Goal: Find specific page/section: Find specific page/section

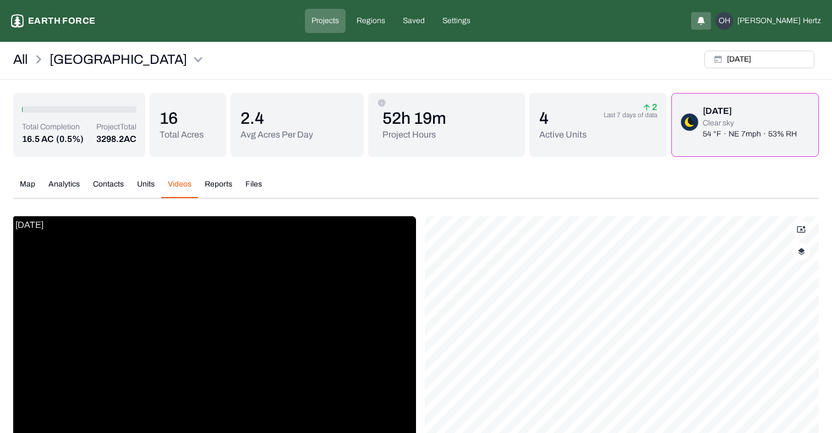
scroll to position [152, 0]
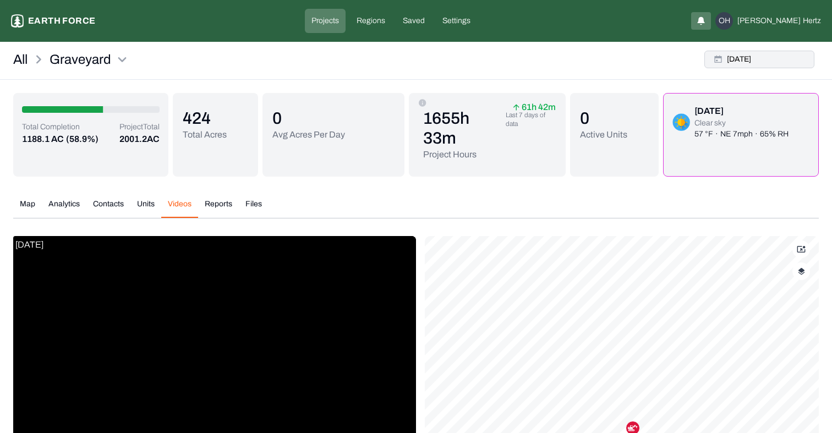
click at [748, 60] on button "[DATE]" at bounding box center [759, 60] width 110 height 18
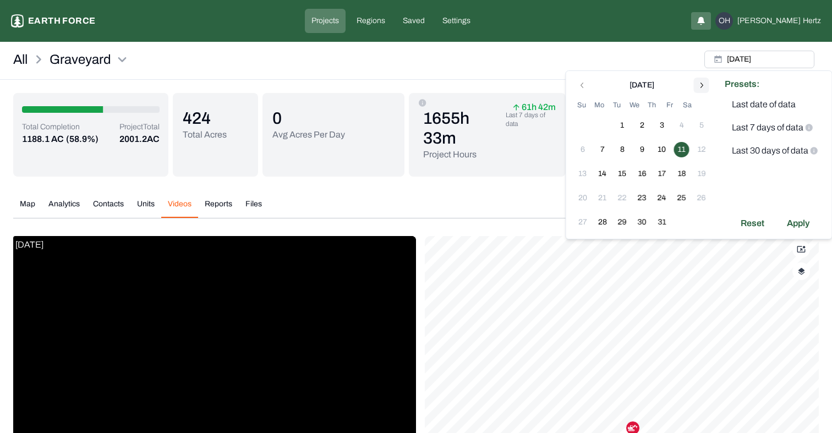
click at [695, 92] on button "Go to next month" at bounding box center [701, 85] width 15 height 15
click at [695, 92] on div "[DATE] Su Mo Tu We Th Fr Sa 27 28 29 30 31 1 2 3 4 5 6 7 8 9 10 11 12 13 14 15 …" at bounding box center [642, 167] width 139 height 179
click at [499, 66] on div "All Graveyard [DATE]" at bounding box center [416, 63] width 832 height 34
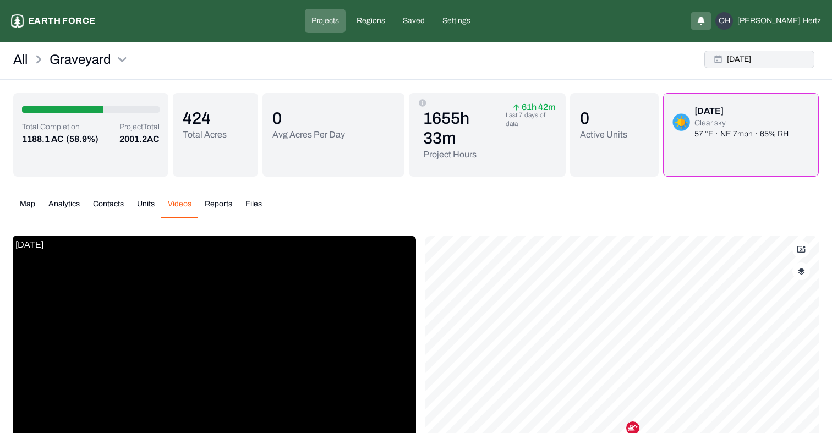
click at [745, 59] on button "[DATE]" at bounding box center [759, 60] width 110 height 18
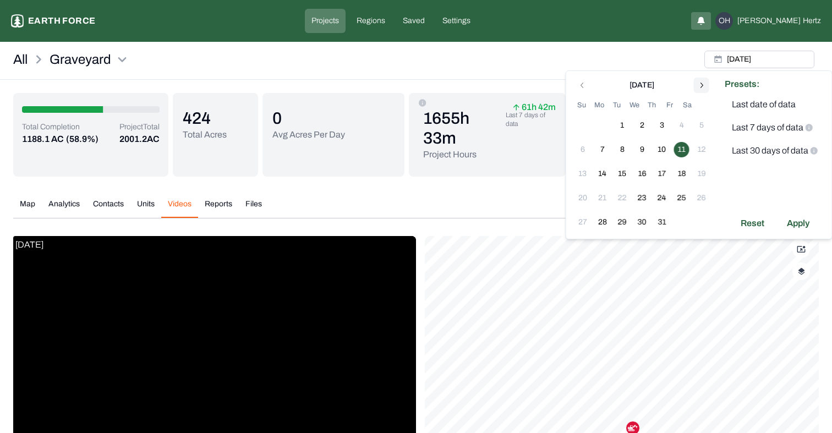
click at [700, 86] on icon "Go to next month" at bounding box center [701, 85] width 9 height 9
click at [69, 203] on button "Analytics" at bounding box center [64, 208] width 45 height 19
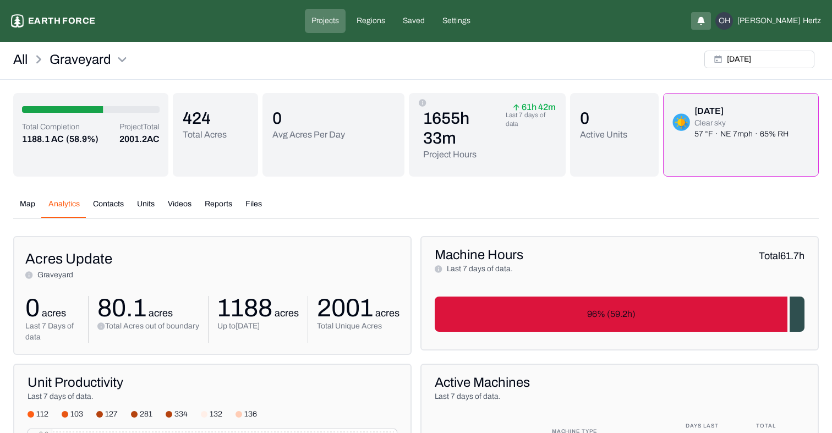
click at [179, 199] on button "Videos" at bounding box center [179, 208] width 37 height 19
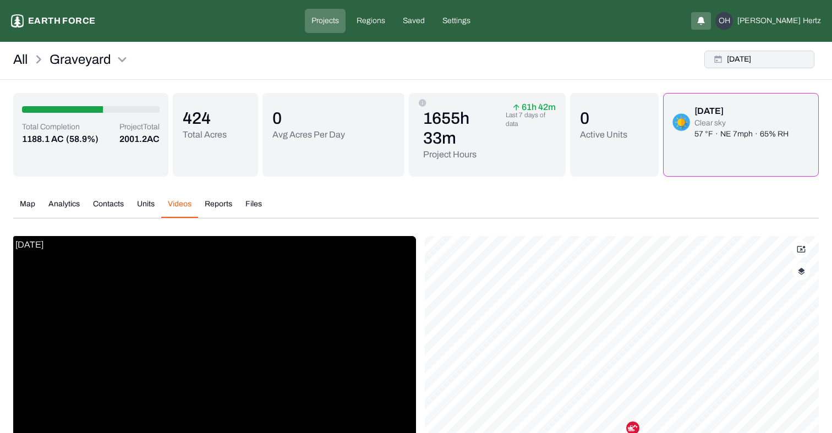
click at [763, 60] on button "[DATE]" at bounding box center [759, 60] width 110 height 18
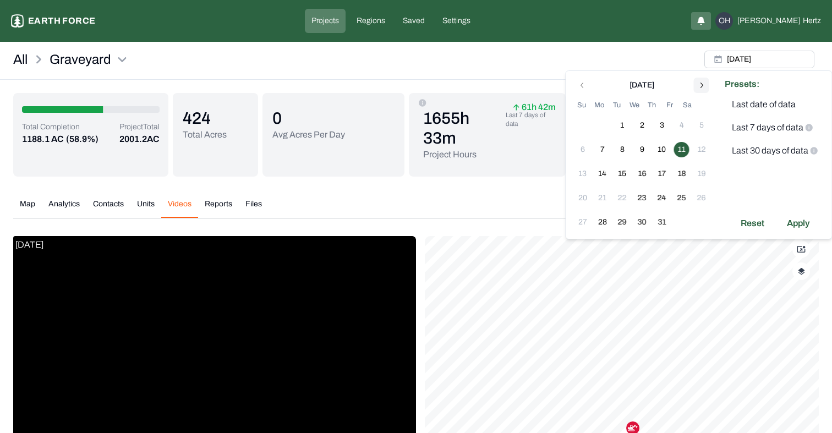
click at [704, 84] on icon "Go to next month" at bounding box center [701, 85] width 9 height 9
click at [602, 199] on button "18" at bounding box center [602, 197] width 15 height 15
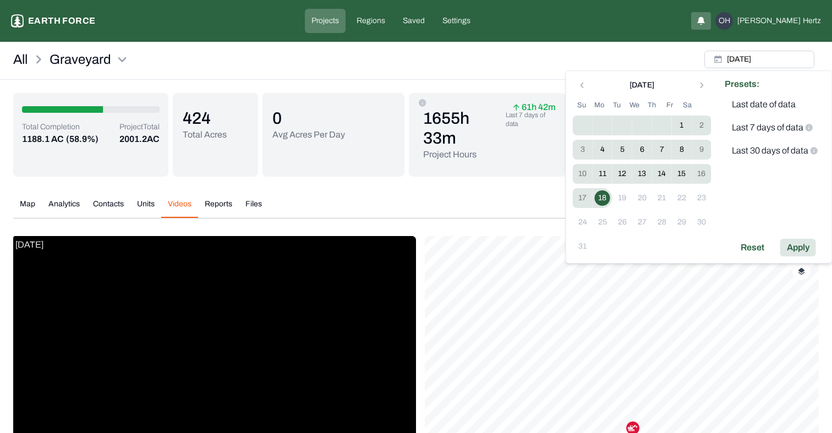
click at [800, 243] on div "Apply" at bounding box center [798, 248] width 36 height 18
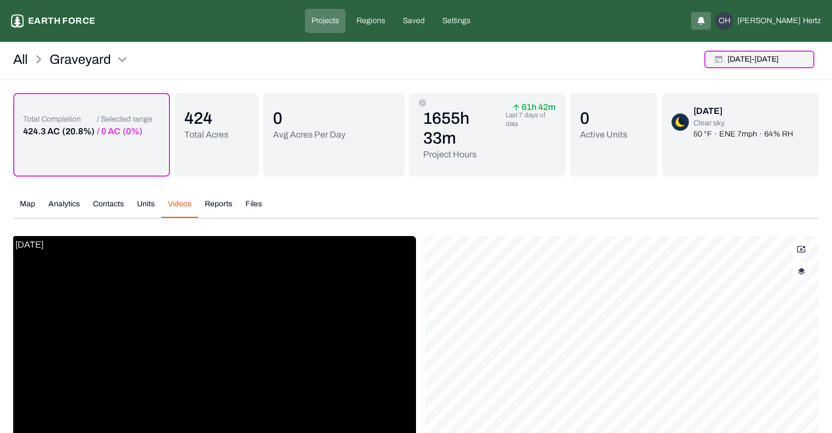
click at [745, 59] on button "[DATE] - [DATE]" at bounding box center [759, 60] width 110 height 18
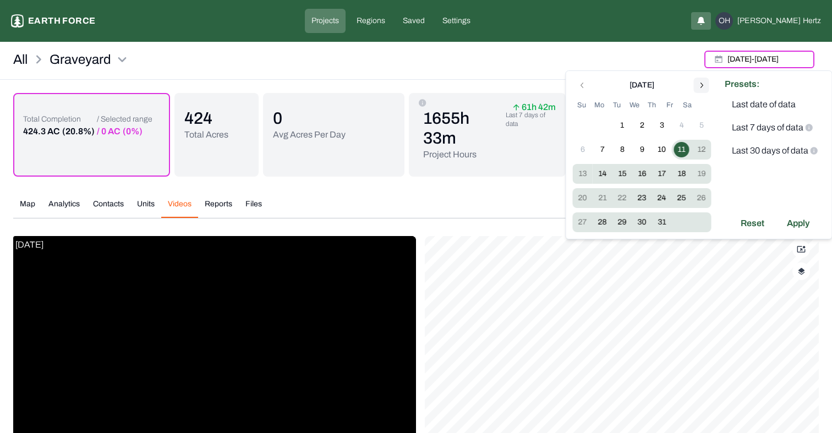
click at [700, 83] on icon "Go to next month" at bounding box center [701, 85] width 9 height 9
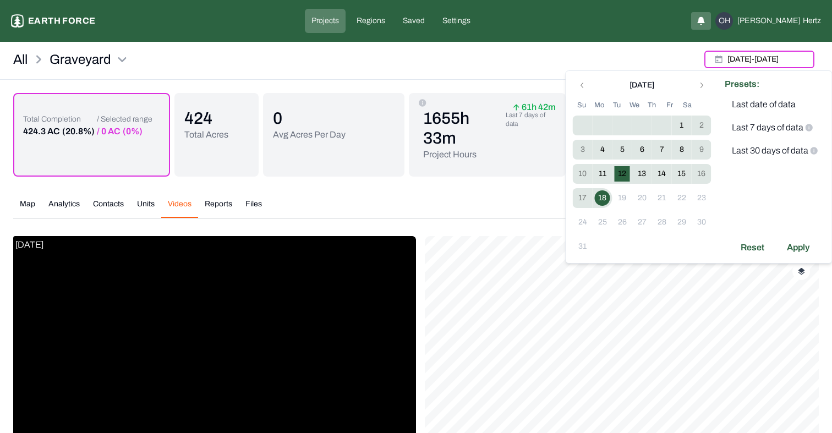
click at [621, 172] on button "12" at bounding box center [621, 173] width 15 height 15
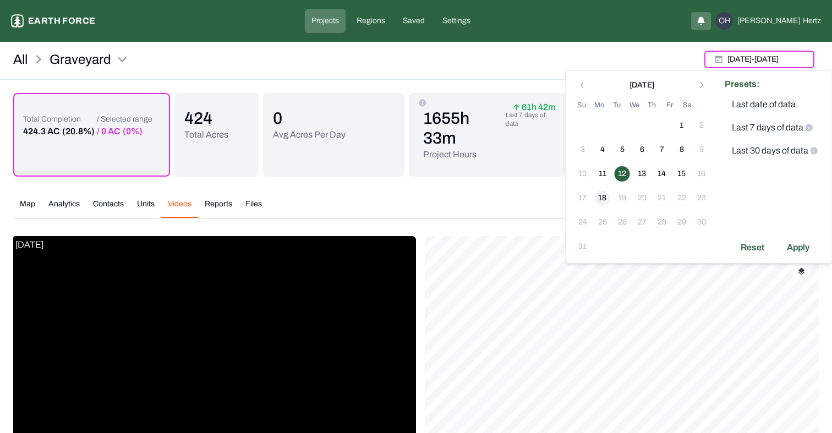
click at [603, 199] on button "18" at bounding box center [602, 197] width 15 height 15
click at [801, 245] on div "Apply" at bounding box center [798, 248] width 36 height 18
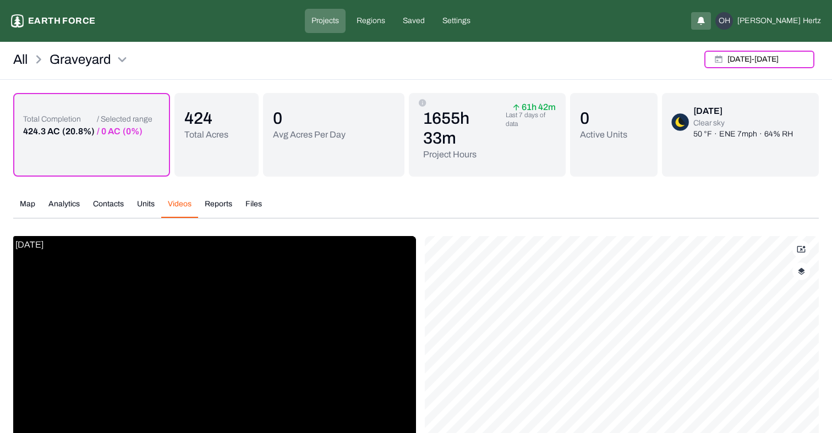
click at [729, 70] on div "[DATE] - [DATE]" at bounding box center [759, 59] width 119 height 26
click at [736, 59] on button "[DATE] - [DATE]" at bounding box center [759, 60] width 110 height 18
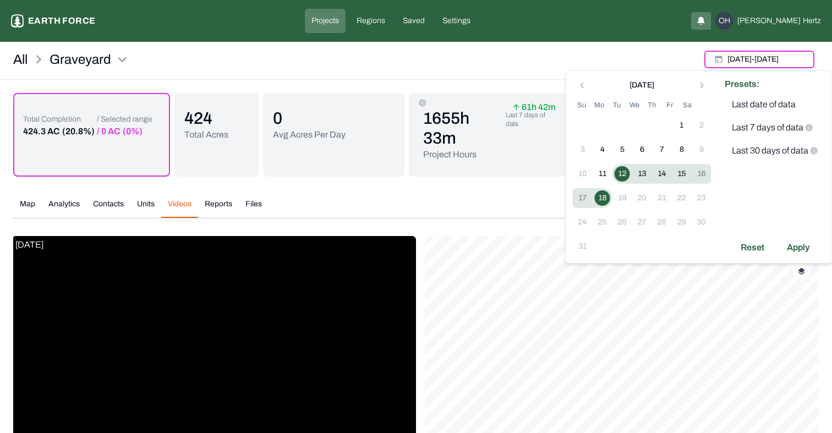
click at [620, 173] on button "12" at bounding box center [621, 173] width 15 height 15
click at [800, 244] on div "Apply" at bounding box center [798, 248] width 36 height 18
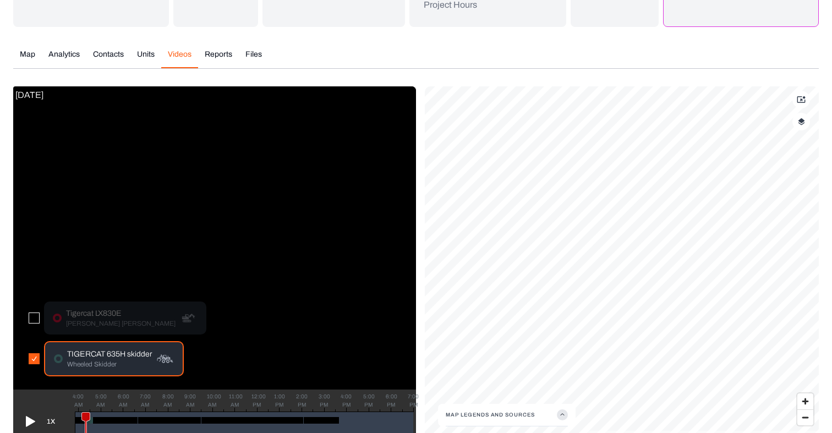
scroll to position [172, 0]
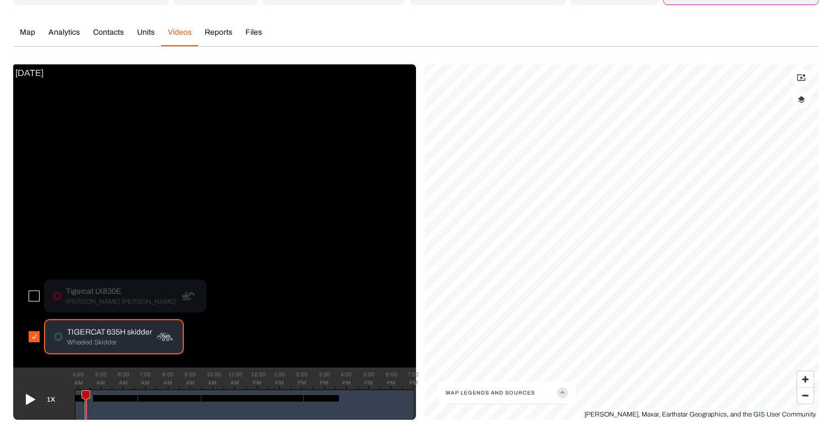
click at [32, 296] on button "button" at bounding box center [34, 295] width 11 height 11
click at [34, 338] on button "button" at bounding box center [34, 336] width 11 height 11
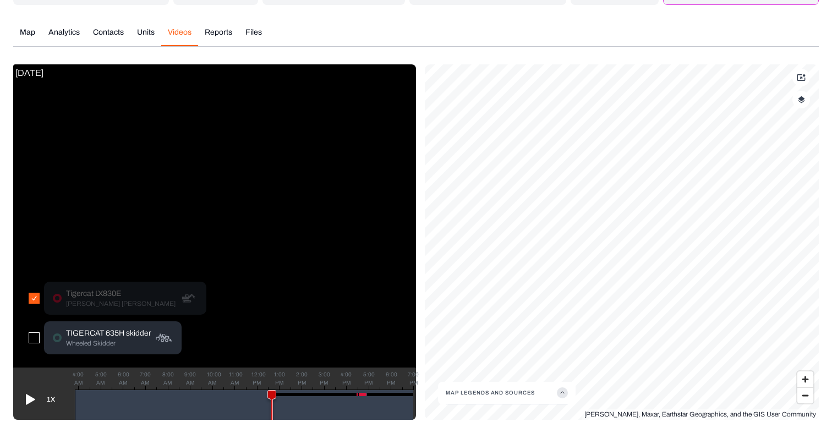
drag, startPoint x: 87, startPoint y: 393, endPoint x: 272, endPoint y: 381, distance: 184.7
click at [272, 381] on div "1X 4:00 AM 5:00 AM 6:00 AM 7:00 AM 8:00 AM 9:00 AM 10:00 AM 11:00 AM 12:00 PM 1…" at bounding box center [214, 393] width 403 height 52
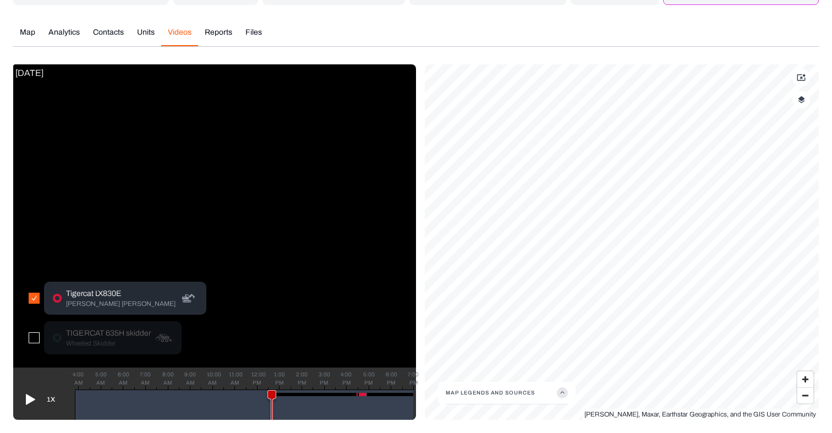
click at [90, 292] on p "Tigercat LX830E" at bounding box center [120, 293] width 109 height 11
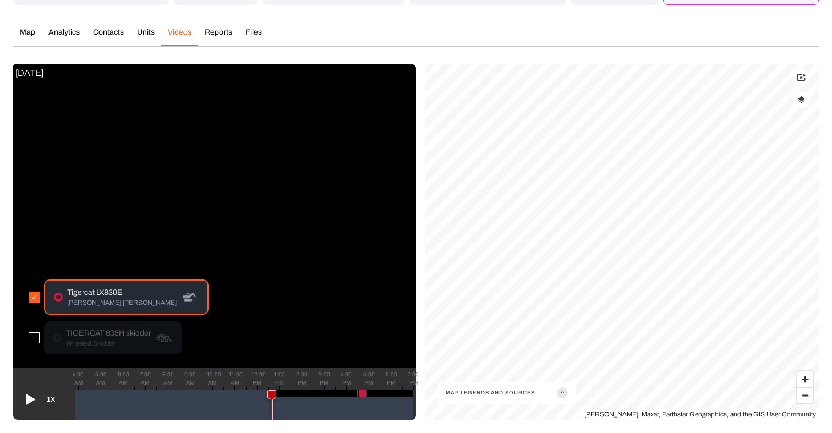
click at [34, 392] on icon at bounding box center [29, 400] width 18 height 18
click at [32, 397] on icon at bounding box center [29, 399] width 9 height 11
drag, startPoint x: 69, startPoint y: 292, endPoint x: 121, endPoint y: 296, distance: 52.4
click at [121, 296] on p "Tigercat LX830E" at bounding box center [121, 292] width 109 height 11
copy p "Tigercat LX830E"
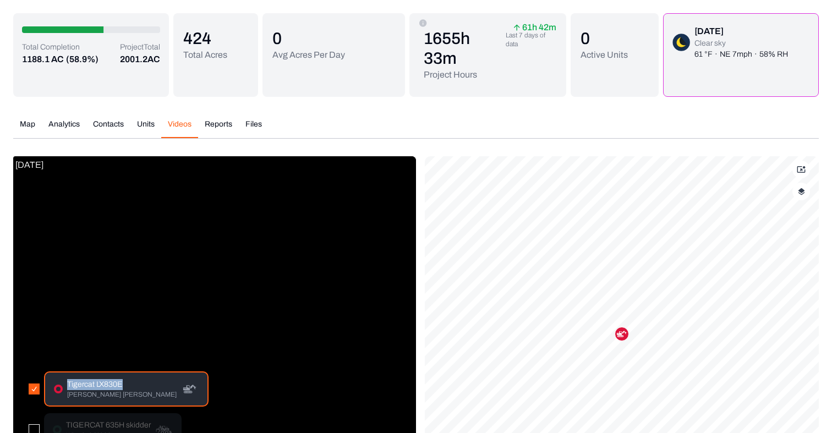
scroll to position [0, 0]
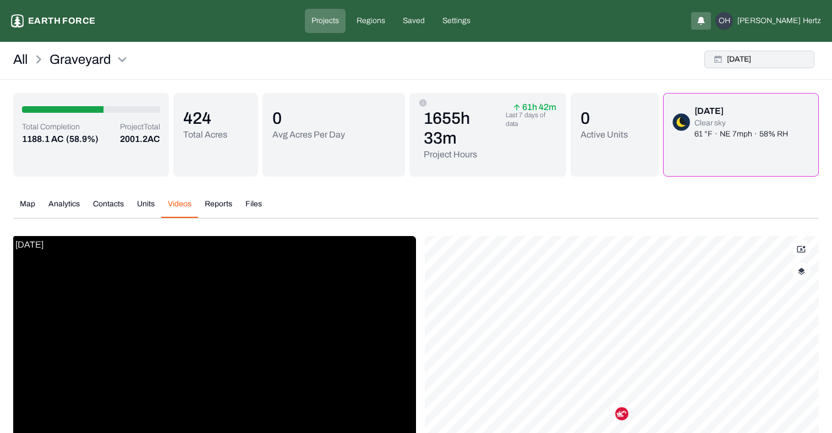
click at [762, 55] on button "[DATE]" at bounding box center [759, 60] width 110 height 18
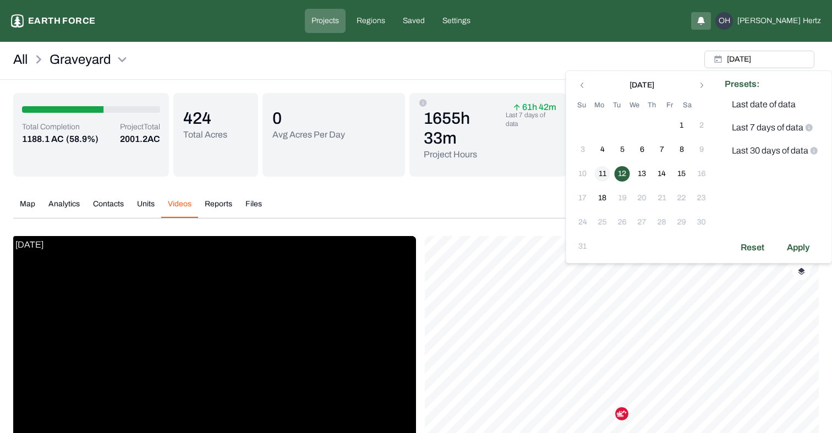
click at [603, 174] on button "11" at bounding box center [602, 173] width 15 height 15
click at [793, 244] on div "Apply" at bounding box center [798, 248] width 36 height 18
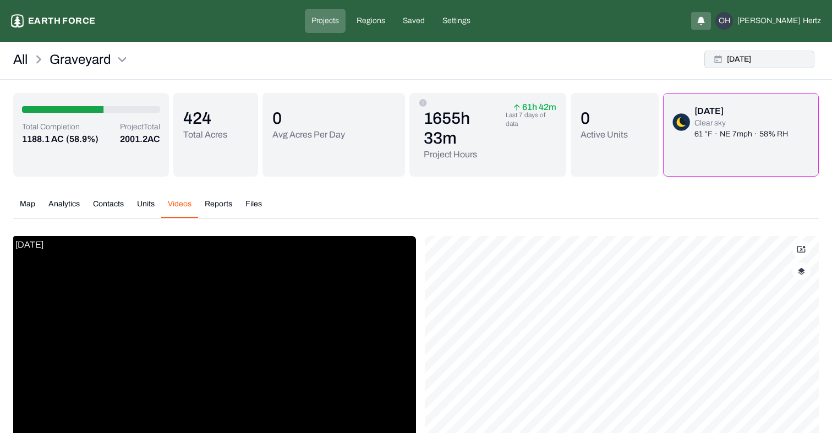
click at [755, 64] on button "[DATE]" at bounding box center [759, 60] width 110 height 18
